Goal: Transaction & Acquisition: Purchase product/service

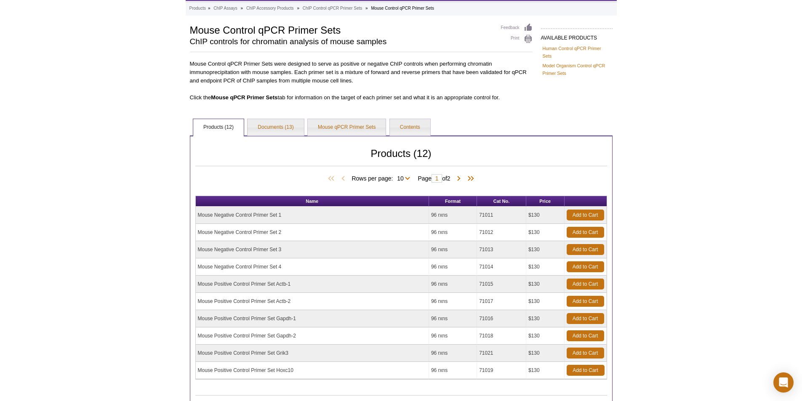
scroll to position [84, 0]
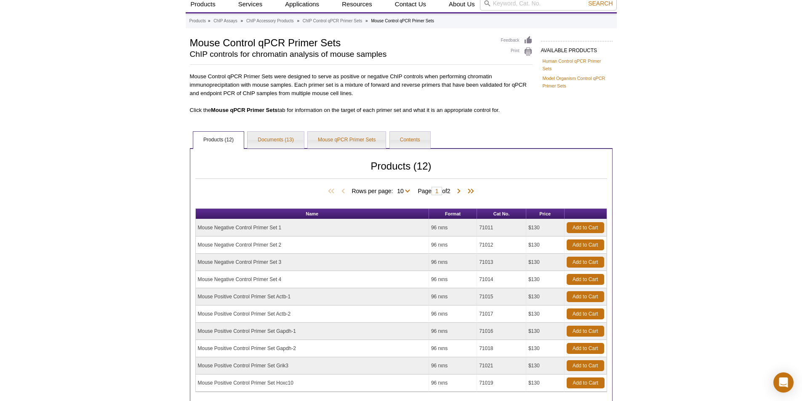
scroll to position [72, 0]
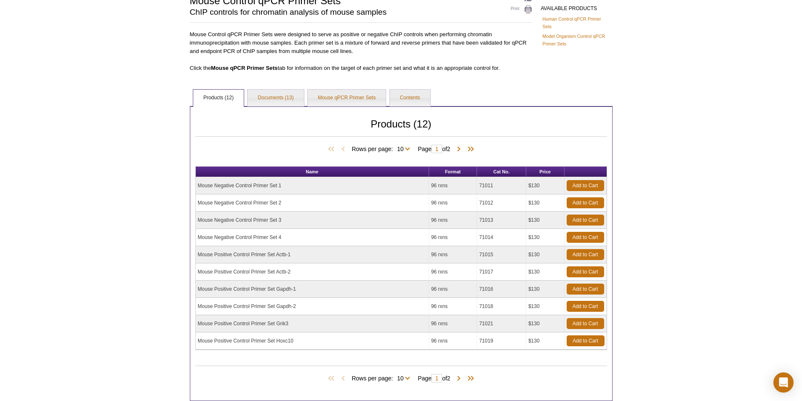
click at [286, 325] on td "Mouse Positive Control Primer Set Grik3" at bounding box center [312, 323] width 233 height 17
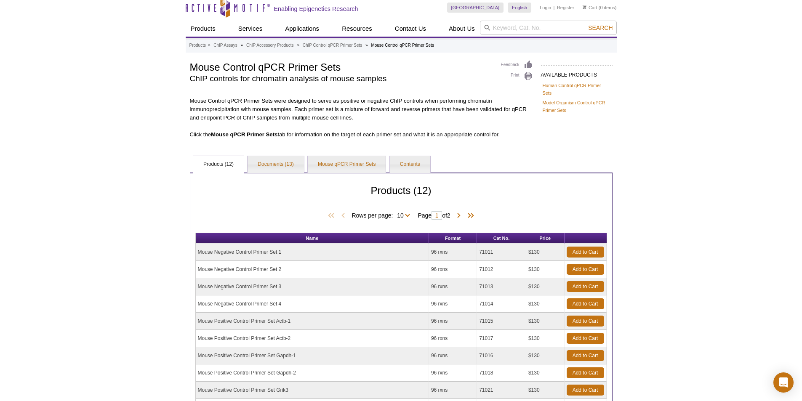
scroll to position [0, 0]
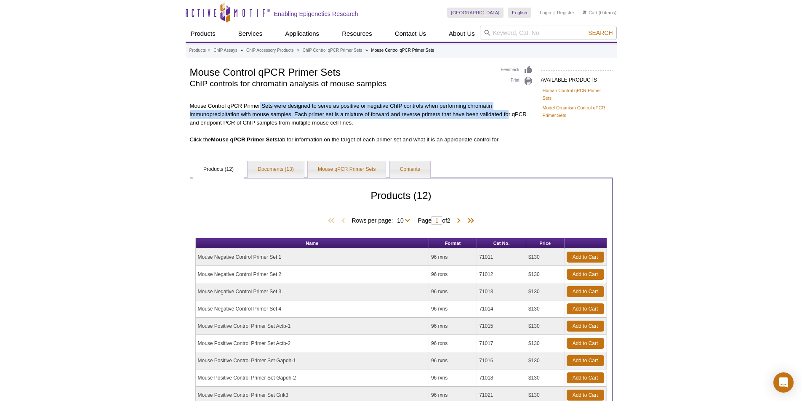
drag, startPoint x: 260, startPoint y: 105, endPoint x: 509, endPoint y: 113, distance: 249.1
click at [509, 113] on p "Mouse Control qPCR Primer Sets were designed to serve as positive or negative C…" at bounding box center [361, 113] width 343 height 28
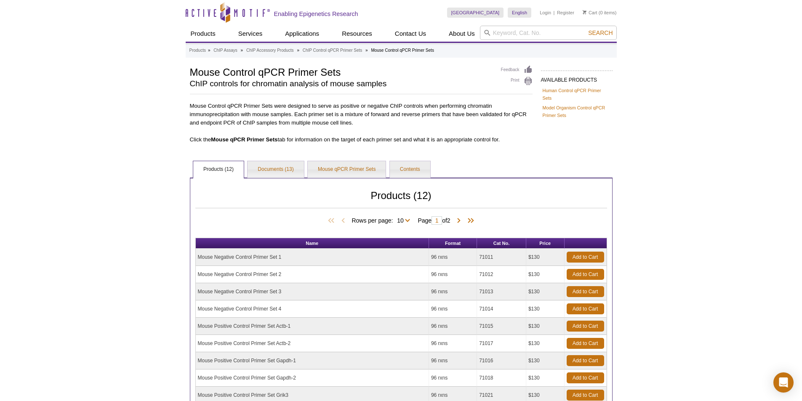
click at [498, 127] on p "Mouse Control qPCR Primer Sets were designed to serve as positive or negative C…" at bounding box center [361, 113] width 343 height 28
drag, startPoint x: 309, startPoint y: 112, endPoint x: 503, endPoint y: 142, distance: 196.5
click at [503, 142] on div "Mouse Control qPCR Primer Sets were designed to serve as positive or negative C…" at bounding box center [361, 121] width 343 height 45
click at [347, 171] on link "Mouse qPCR Primer Sets" at bounding box center [347, 169] width 78 height 17
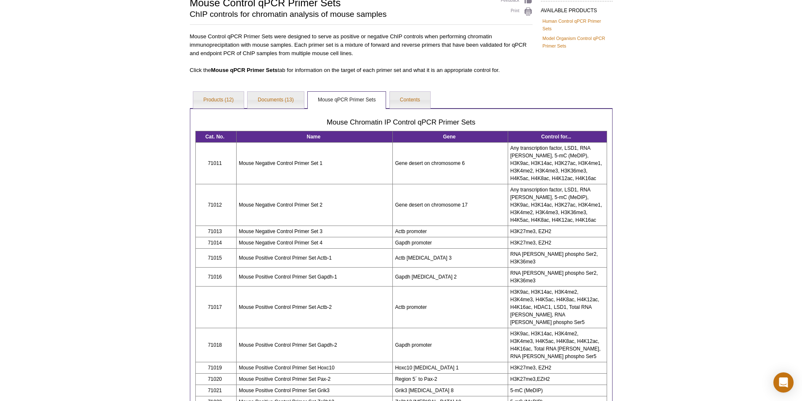
scroll to position [84, 0]
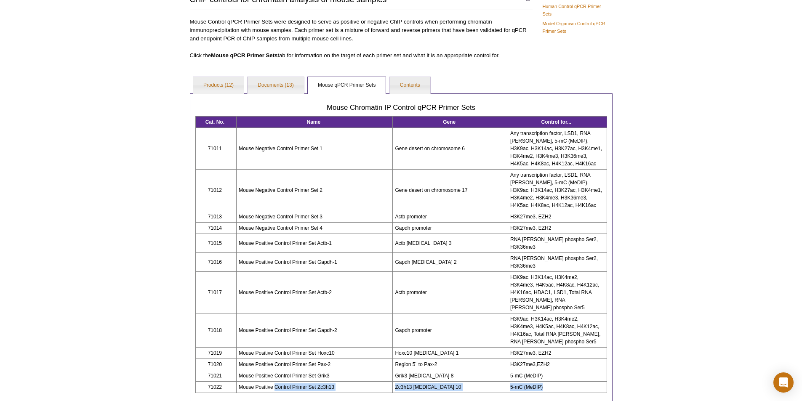
drag, startPoint x: 545, startPoint y: 366, endPoint x: 276, endPoint y: 365, distance: 269.1
click at [276, 382] on tr "71022 Mouse Positive Control Primer Set Zc3h13 Zc3h13 [MEDICAL_DATA] 10 5-mC (M…" at bounding box center [401, 387] width 412 height 11
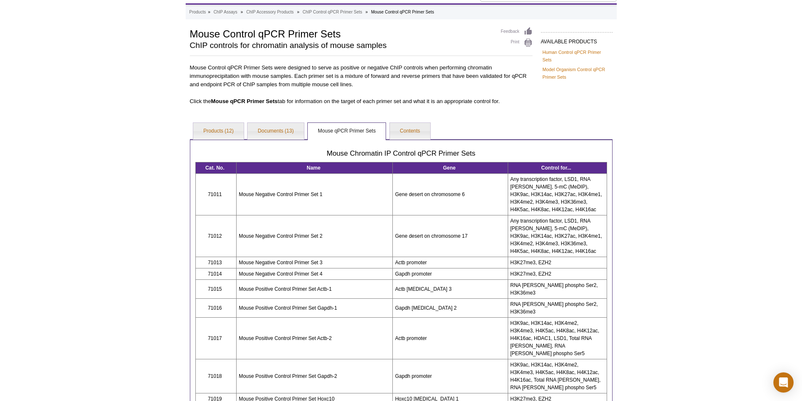
scroll to position [0, 0]
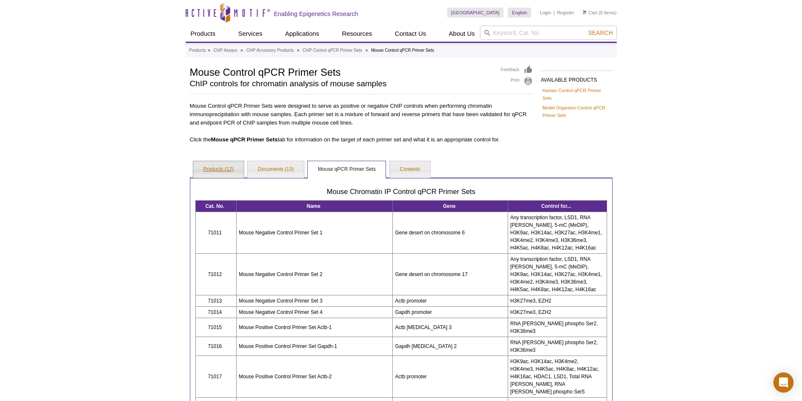
click at [233, 164] on link "Products (12)" at bounding box center [218, 169] width 51 height 17
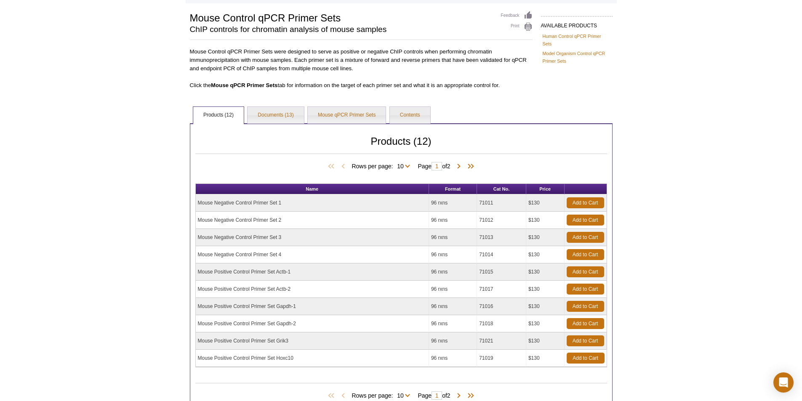
scroll to position [165, 0]
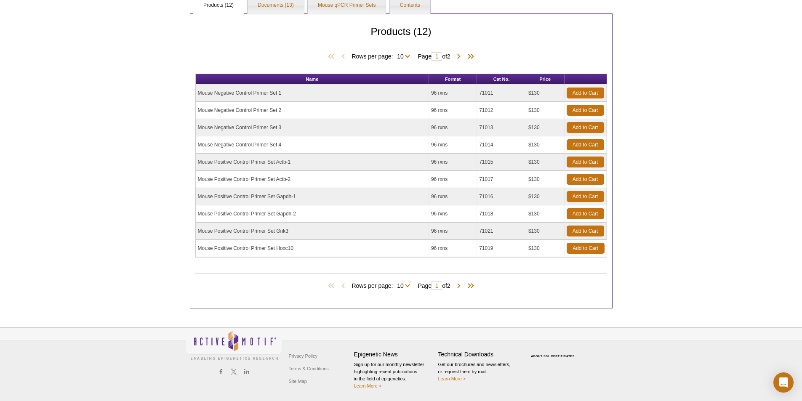
click at [556, 284] on div "Rows per page: 10 All 10 Page 1 of 2" at bounding box center [401, 285] width 412 height 9
drag, startPoint x: 498, startPoint y: 229, endPoint x: 478, endPoint y: 231, distance: 20.3
click at [478, 231] on td "71021" at bounding box center [501, 231] width 49 height 17
copy td "71021"
click at [300, 229] on td "Mouse Positive Control Primer Set Grik3" at bounding box center [312, 231] width 233 height 17
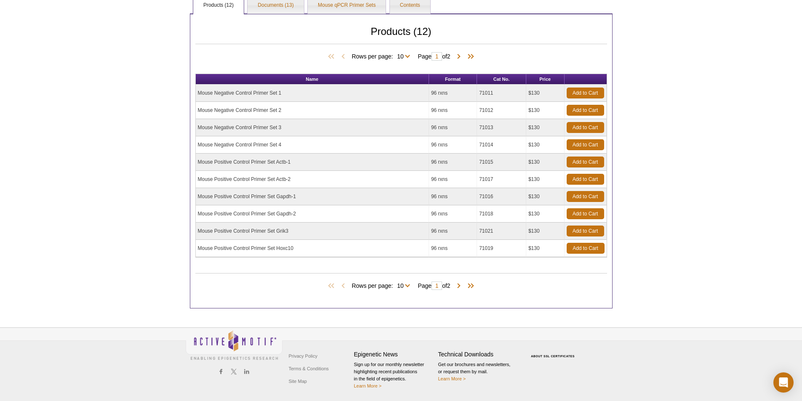
drag, startPoint x: 294, startPoint y: 232, endPoint x: 198, endPoint y: 231, distance: 96.0
click at [198, 231] on td "Mouse Positive Control Primer Set Grik3" at bounding box center [312, 231] width 233 height 17
copy td "Mouse Positive Control Primer Set Grik3"
click at [582, 231] on link "Add to Cart" at bounding box center [585, 231] width 37 height 11
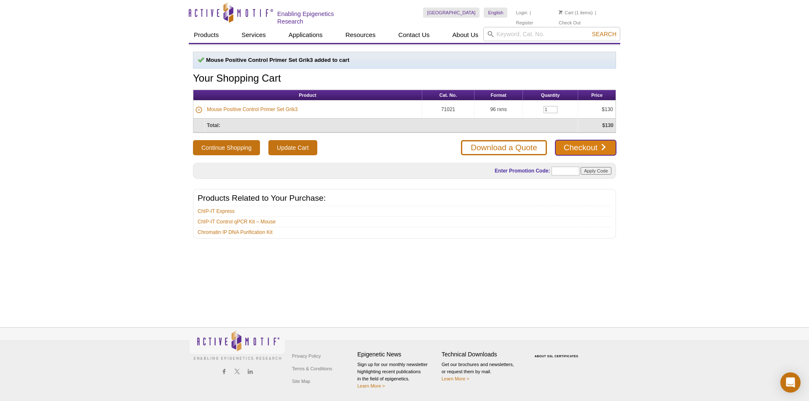
click at [586, 146] on link "Checkout" at bounding box center [585, 147] width 61 height 15
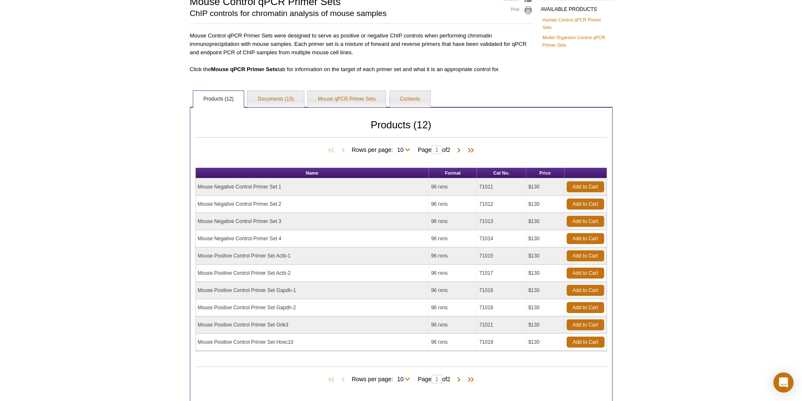
scroll to position [71, 0]
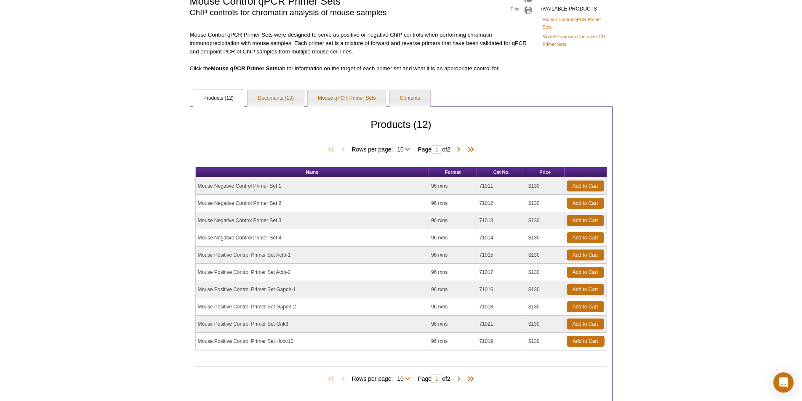
drag, startPoint x: 293, startPoint y: 324, endPoint x: 192, endPoint y: 327, distance: 100.7
click at [192, 327] on div "Products (12) Rows per page: 10 All 10 Page 1 of 2 Name Format Cat No. Price Mo…" at bounding box center [401, 254] width 423 height 295
drag, startPoint x: 294, startPoint y: 325, endPoint x: 198, endPoint y: 329, distance: 96.1
click at [198, 329] on td "Mouse Positive Control Primer Set Grik3" at bounding box center [312, 324] width 233 height 17
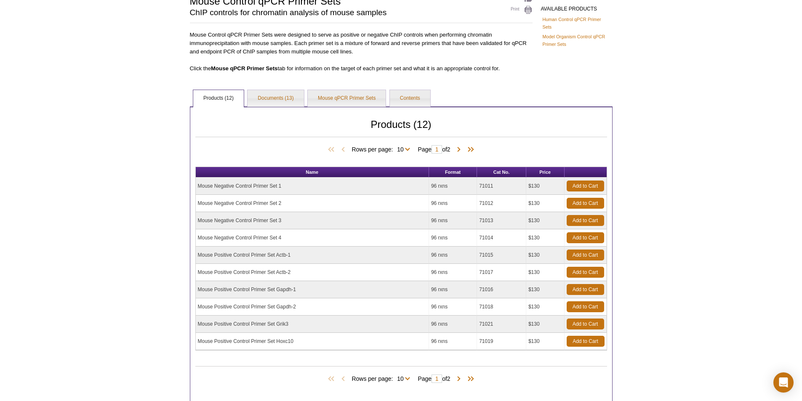
drag, startPoint x: 200, startPoint y: 320, endPoint x: 232, endPoint y: 225, distance: 100.6
click at [232, 225] on td "Mouse Negative Control Primer Set 3" at bounding box center [312, 220] width 233 height 17
drag, startPoint x: 289, startPoint y: 326, endPoint x: 198, endPoint y: 323, distance: 90.6
click at [198, 323] on td "Mouse Positive Control Primer Set Grik3" at bounding box center [312, 324] width 233 height 17
copy td "Mouse Positive Control Primer Set Grik3"
